Goal: Go to known website: Access a specific website the user already knows

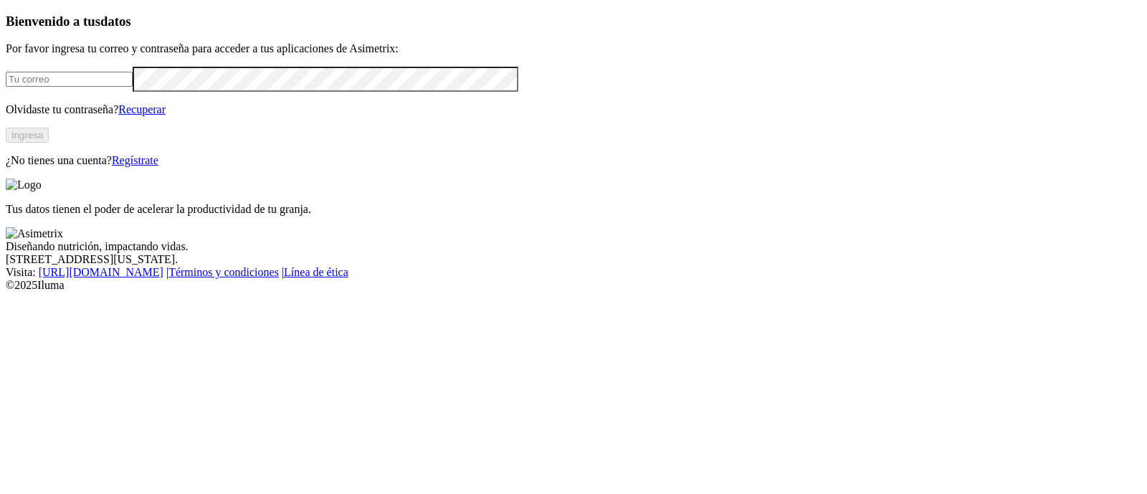
type input "[PERSON_NAME][EMAIL_ADDRESS][PERSON_NAME][DOMAIN_NAME]"
click at [49, 143] on button "Ingresa" at bounding box center [27, 135] width 43 height 15
